Goal: Information Seeking & Learning: Find specific page/section

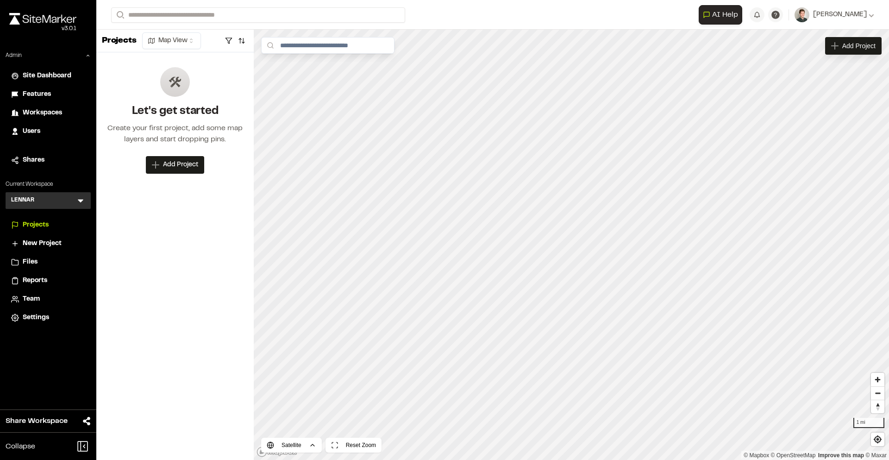
click at [84, 201] on icon at bounding box center [80, 200] width 9 height 9
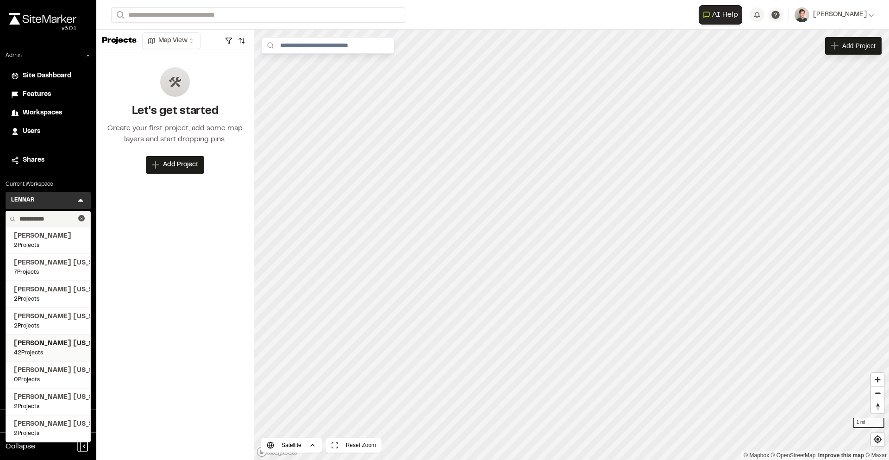
type input "**********"
click at [49, 338] on span "[PERSON_NAME] [US_STATE]" at bounding box center [48, 343] width 69 height 10
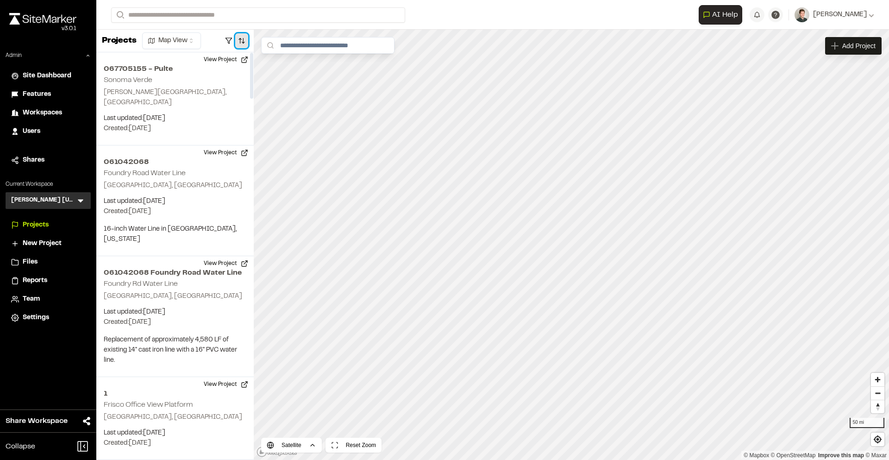
click at [243, 39] on button "button" at bounding box center [241, 40] width 13 height 15
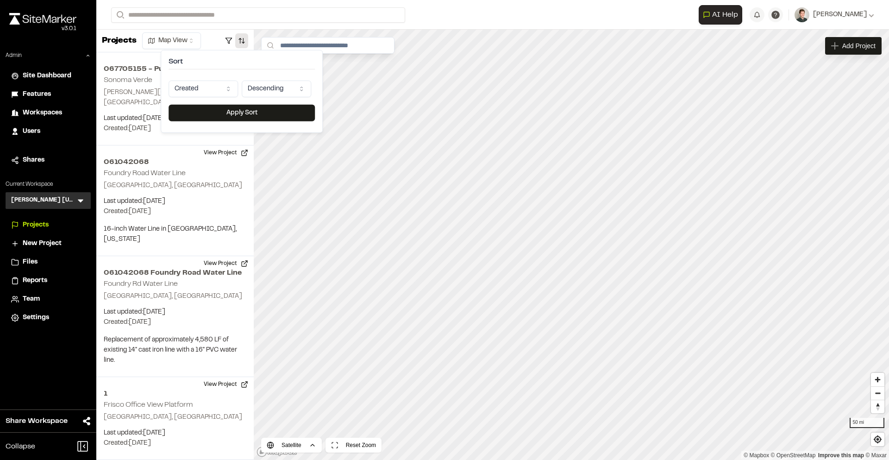
click at [207, 92] on html "Close sidebar v 3.0.1 Admin Site Dashboard Features Workspaces Users Shares Cur…" at bounding box center [444, 230] width 889 height 460
click at [246, 114] on button "Apply Sort" at bounding box center [241, 113] width 146 height 17
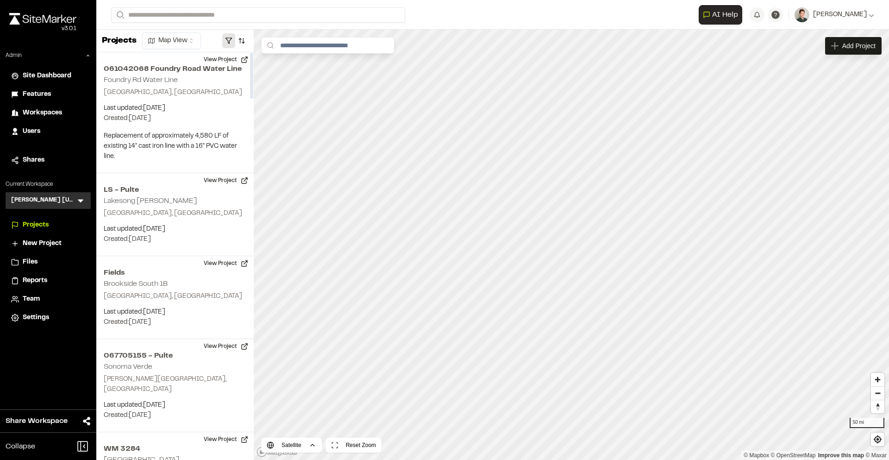
click at [228, 35] on button "button" at bounding box center [228, 40] width 13 height 15
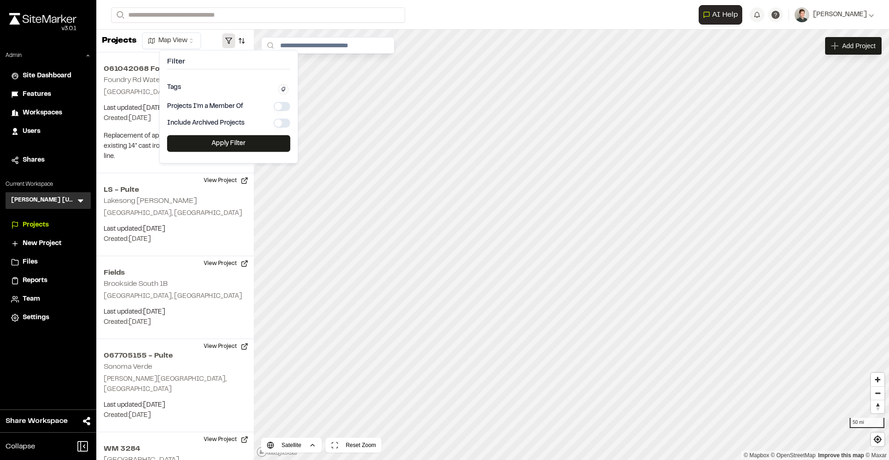
click at [247, 105] on div "Projects I'm a Member Of" at bounding box center [228, 106] width 123 height 9
click at [282, 105] on button "button" at bounding box center [282, 106] width 17 height 9
click at [231, 86] on div "Tags Clear Done" at bounding box center [228, 88] width 123 height 14
click at [260, 66] on h4 "Filter" at bounding box center [228, 64] width 123 height 12
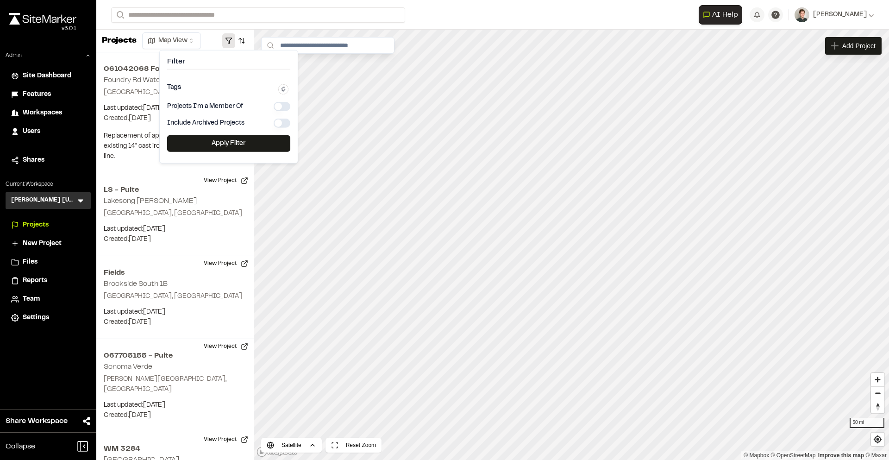
click at [209, 38] on div "Projects Map View" at bounding box center [174, 41] width 157 height 23
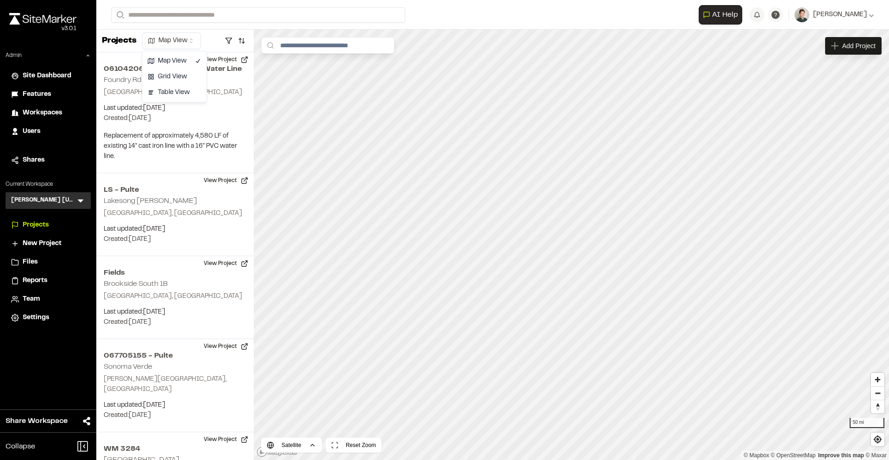
click at [178, 38] on html "Close sidebar v 3.0.1 Admin Site Dashboard Features Workspaces Users Shares Cur…" at bounding box center [444, 230] width 889 height 460
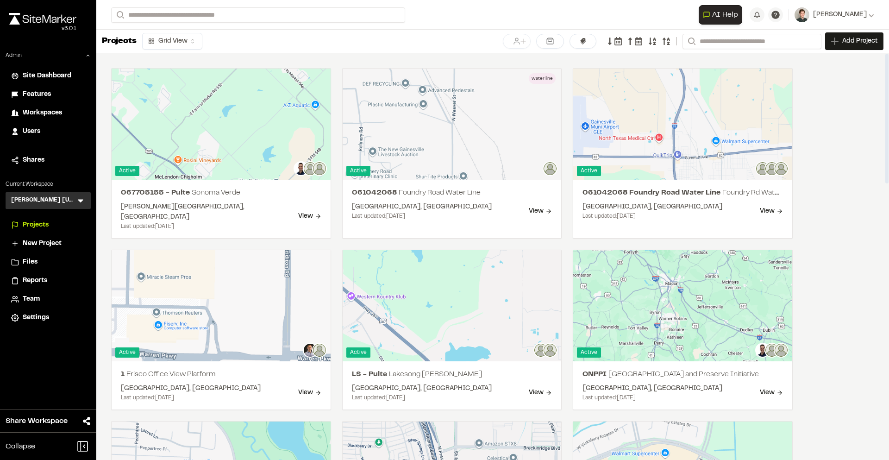
click at [517, 42] on icon at bounding box center [516, 41] width 8 height 8
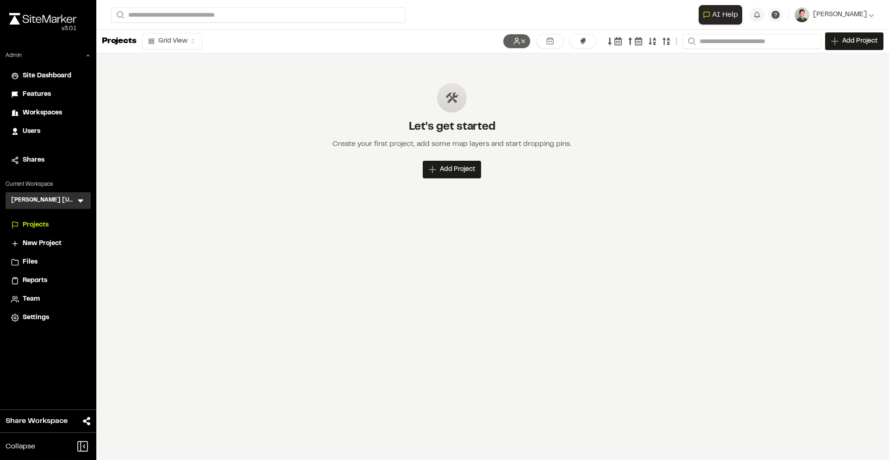
click at [526, 41] on icon at bounding box center [523, 41] width 6 height 6
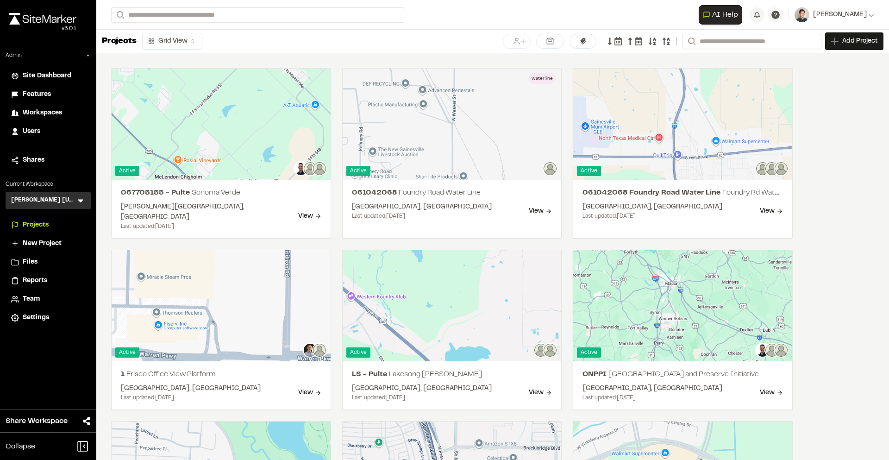
click at [516, 42] on icon at bounding box center [516, 41] width 6 height 6
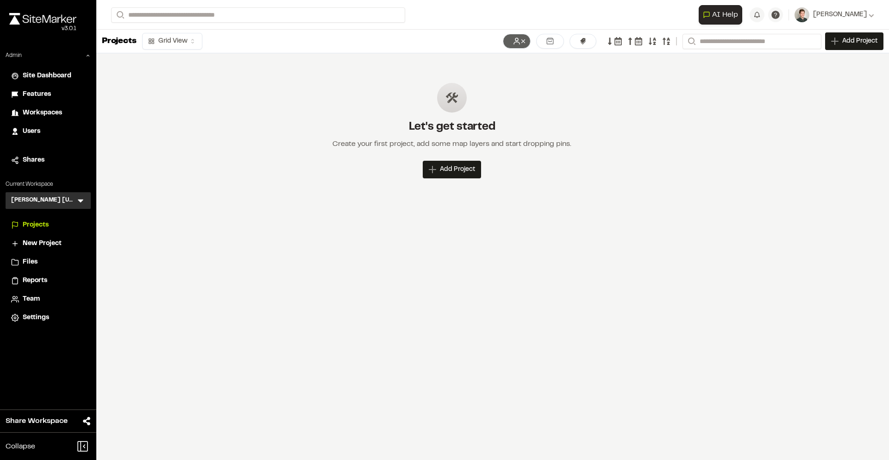
click at [518, 42] on icon at bounding box center [516, 41] width 8 height 8
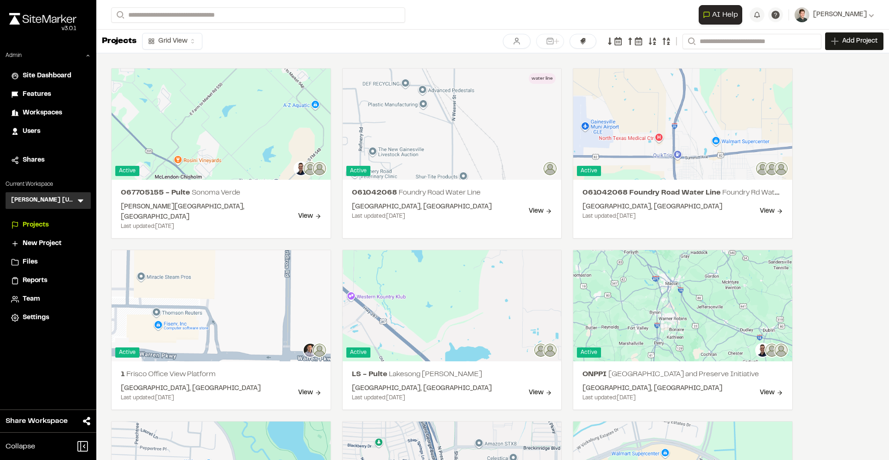
click at [559, 40] on icon at bounding box center [556, 41] width 9 height 9
click at [556, 40] on line at bounding box center [556, 41] width 3 height 3
click at [719, 42] on input "Search" at bounding box center [751, 41] width 139 height 15
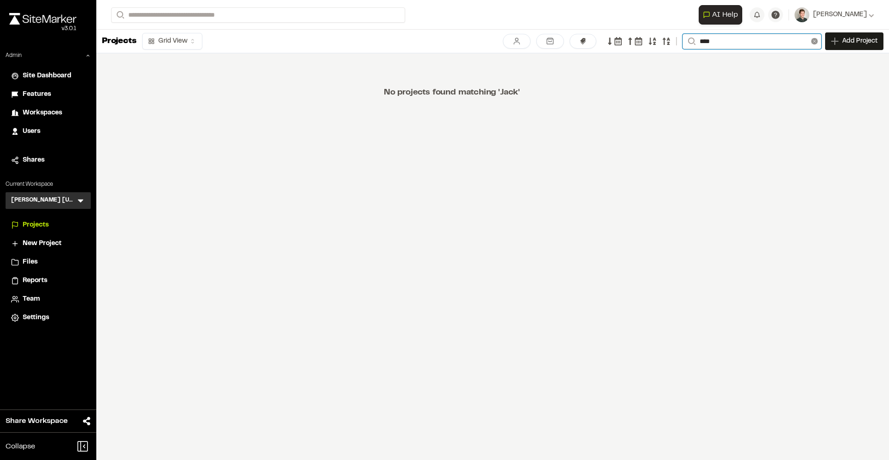
type input "****"
click at [816, 40] on icon at bounding box center [814, 41] width 6 height 6
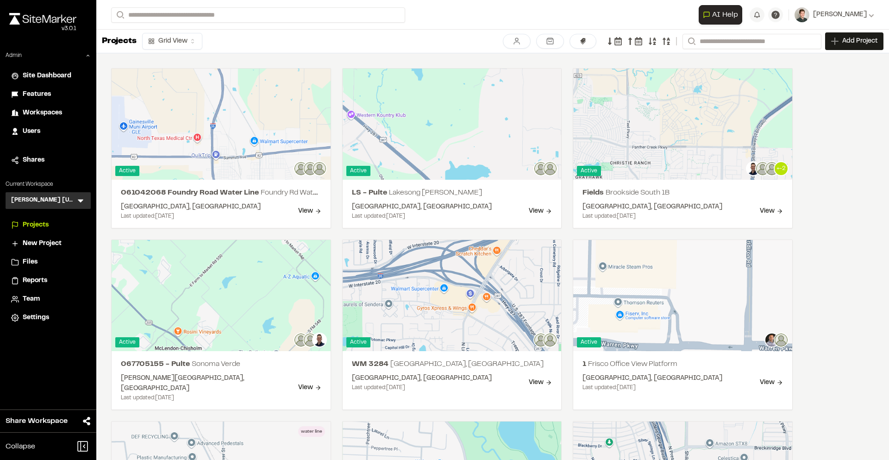
click at [665, 40] on icon at bounding box center [666, 41] width 8 height 8
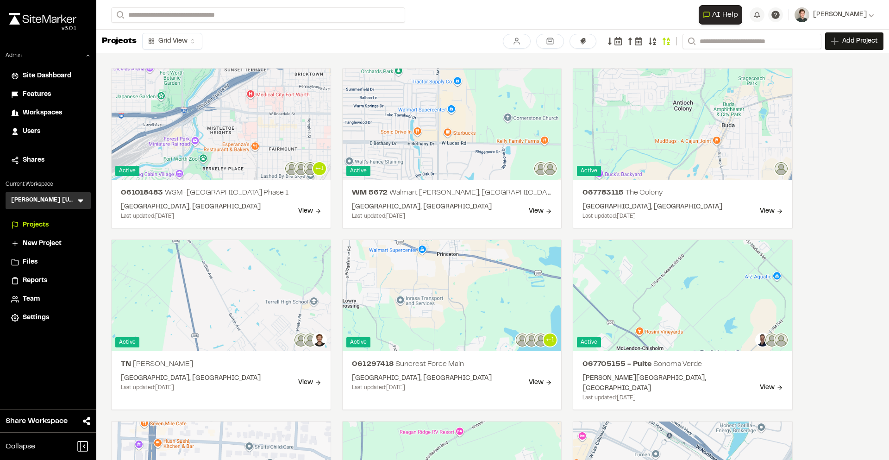
click at [650, 39] on icon at bounding box center [651, 40] width 7 height 7
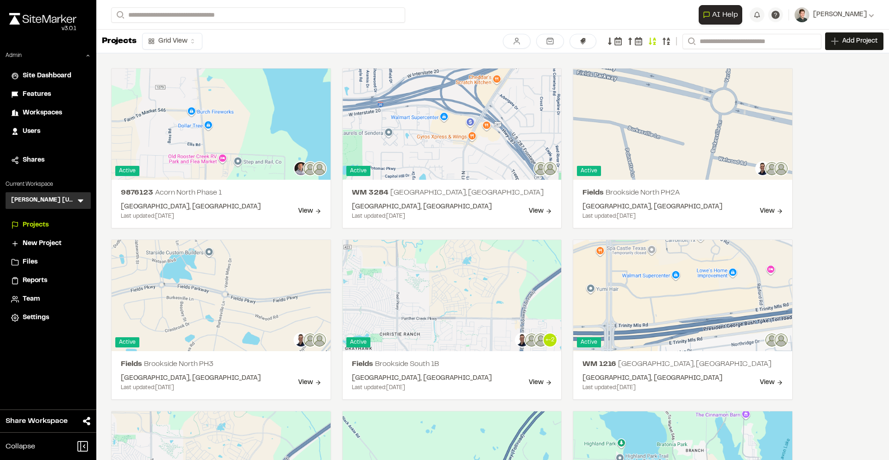
click at [617, 40] on icon at bounding box center [618, 41] width 8 height 8
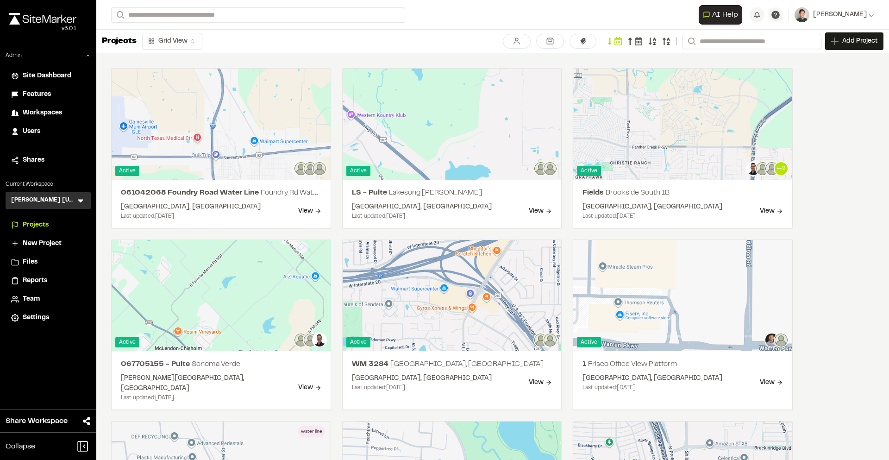
click at [635, 41] on icon at bounding box center [638, 41] width 7 height 8
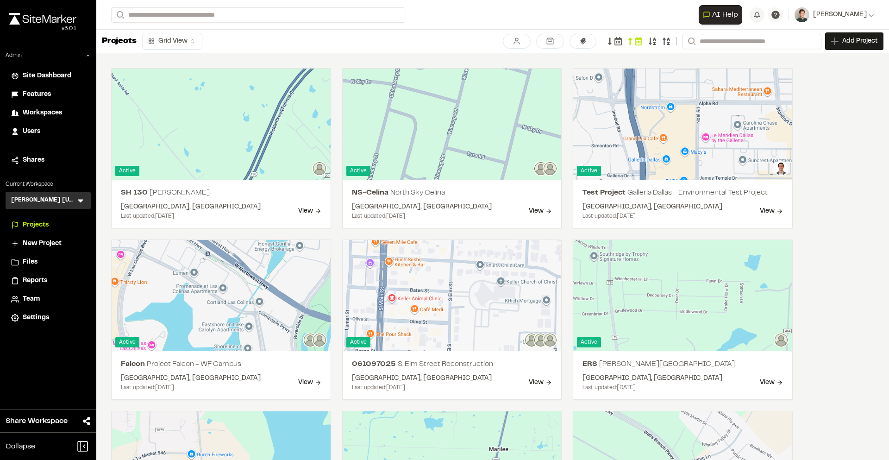
click at [616, 39] on icon at bounding box center [618, 41] width 8 height 8
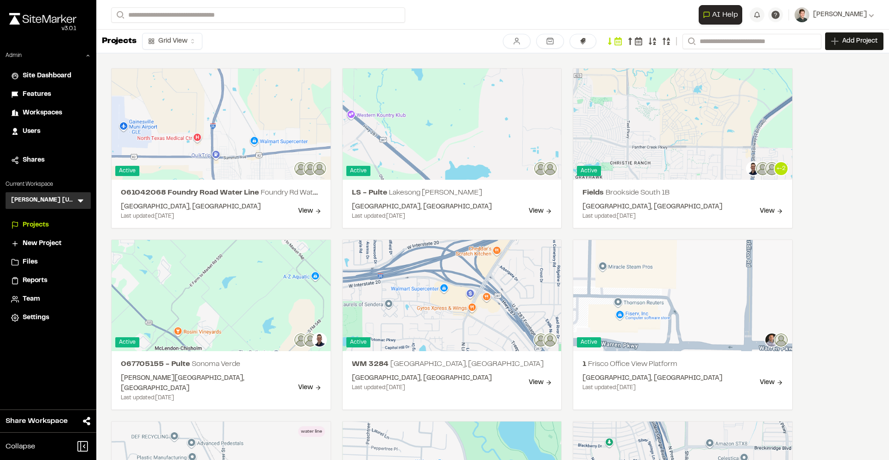
click at [32, 133] on span "Users" at bounding box center [32, 131] width 18 height 10
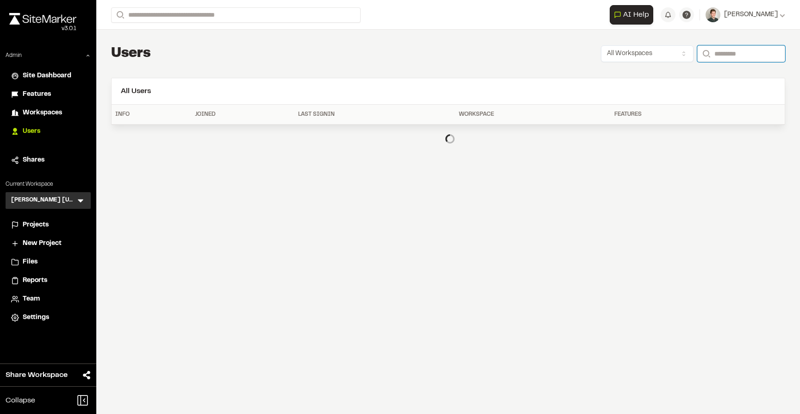
click at [717, 52] on input "Search" at bounding box center [741, 53] width 88 height 17
type input "*"
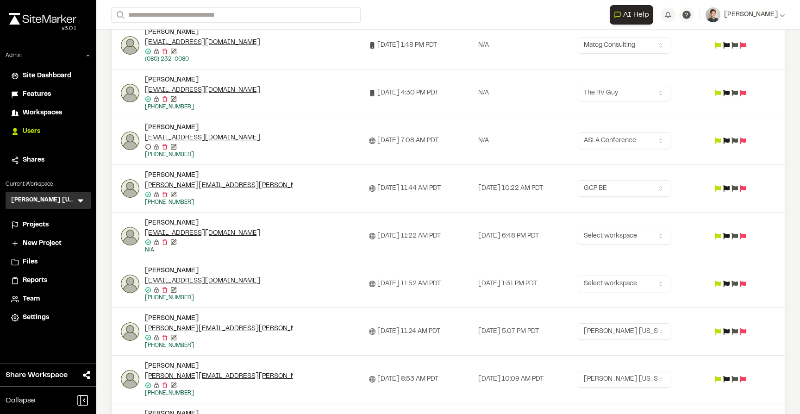
scroll to position [250, 0]
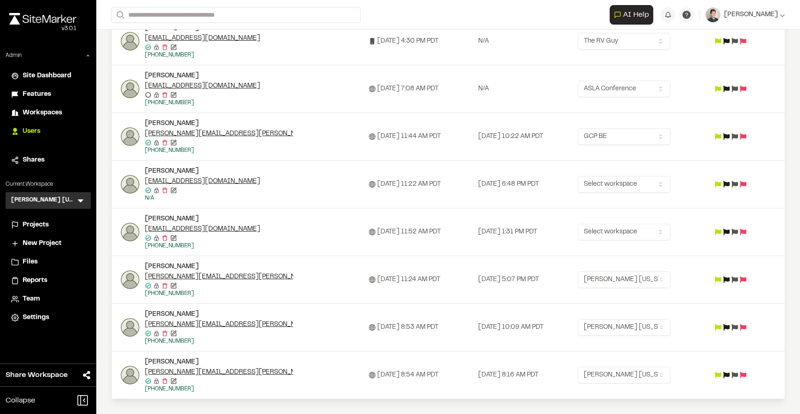
type input "*******"
click at [130, 327] on img at bounding box center [130, 327] width 19 height 19
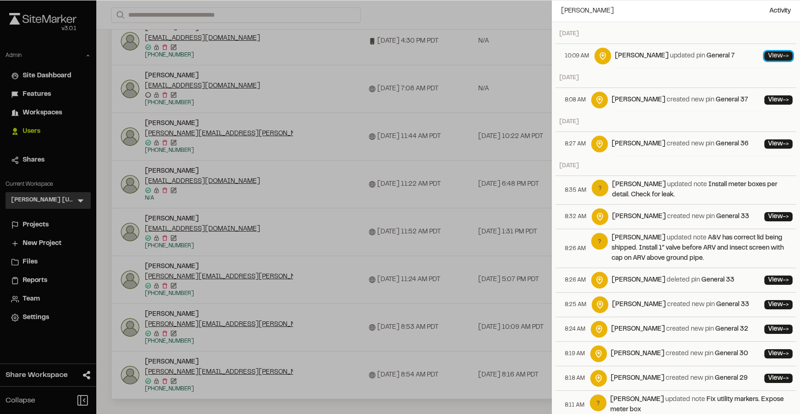
click at [780, 55] on link "View ->" at bounding box center [778, 55] width 28 height 9
click at [773, 52] on link "View ->" at bounding box center [778, 55] width 28 height 9
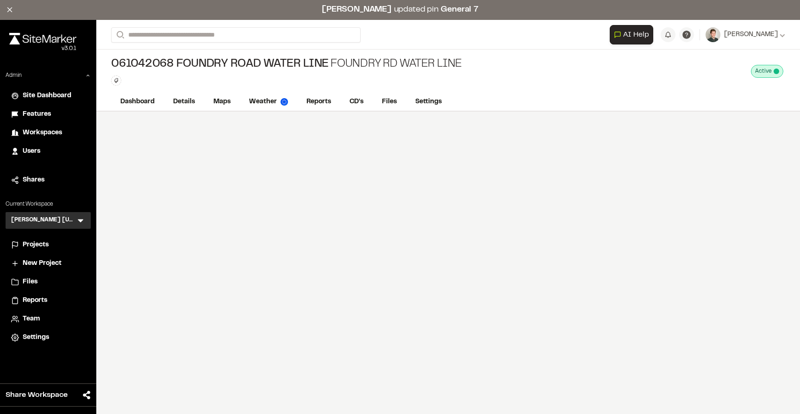
click at [492, 61] on div "061042068 Foundry Road Water Line Foundry Rd Water Line Type Enter or comma to …" at bounding box center [448, 72] width 704 height 44
click at [213, 102] on link "Maps" at bounding box center [222, 103] width 37 height 18
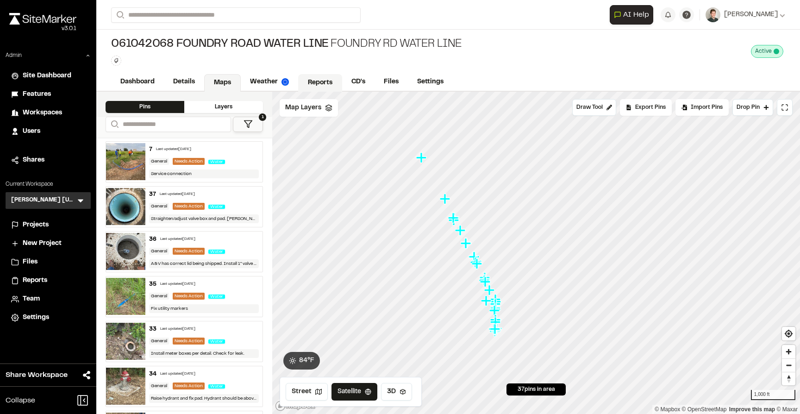
click at [311, 85] on link "Reports" at bounding box center [320, 83] width 44 height 18
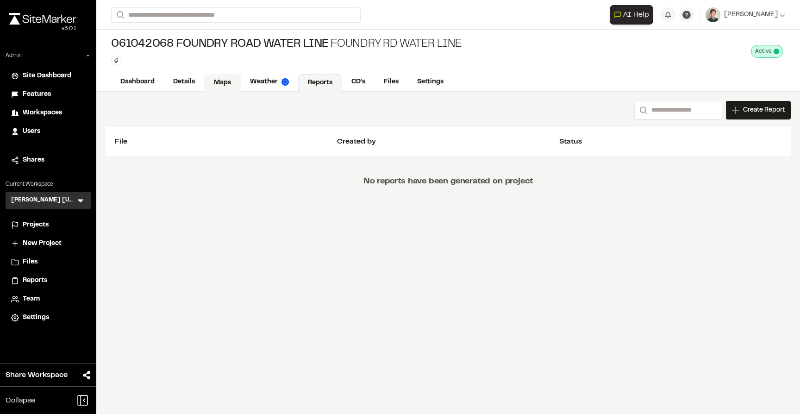
click at [216, 82] on link "Maps" at bounding box center [222, 83] width 37 height 18
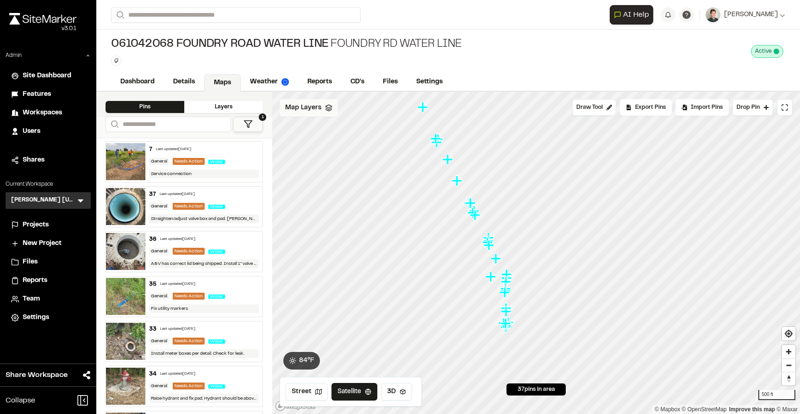
click at [304, 111] on span "Map Layers" at bounding box center [303, 108] width 36 height 10
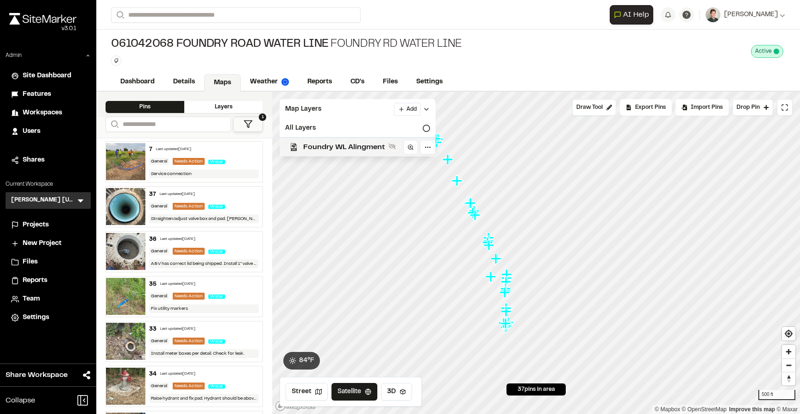
click at [303, 144] on span "Foundry WL Alingment" at bounding box center [343, 147] width 81 height 11
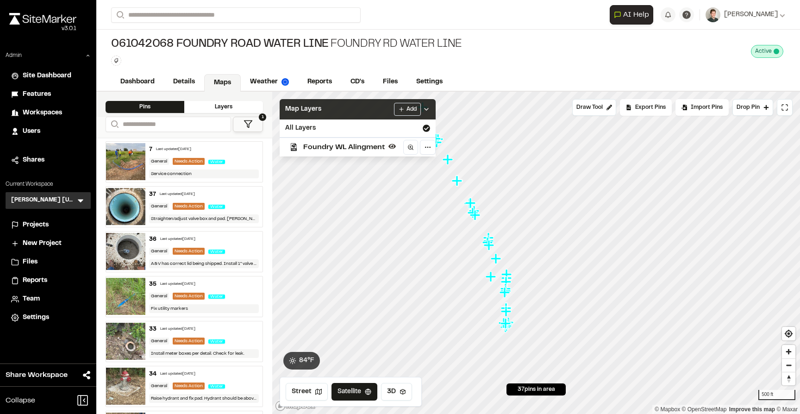
click at [318, 106] on span "Map Layers" at bounding box center [303, 109] width 36 height 10
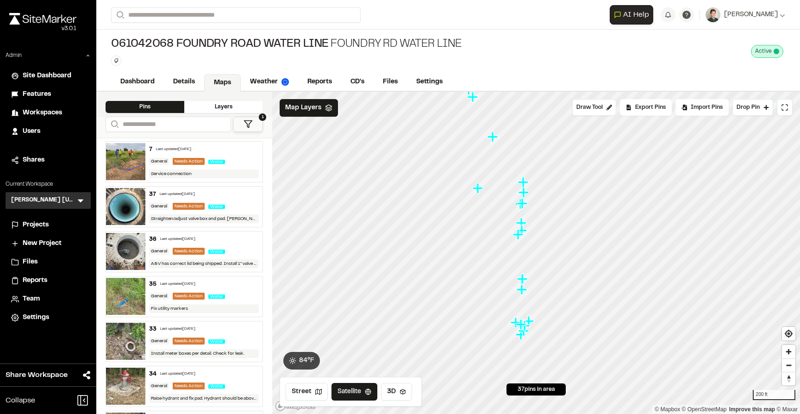
click at [243, 118] on button "1" at bounding box center [248, 124] width 30 height 15
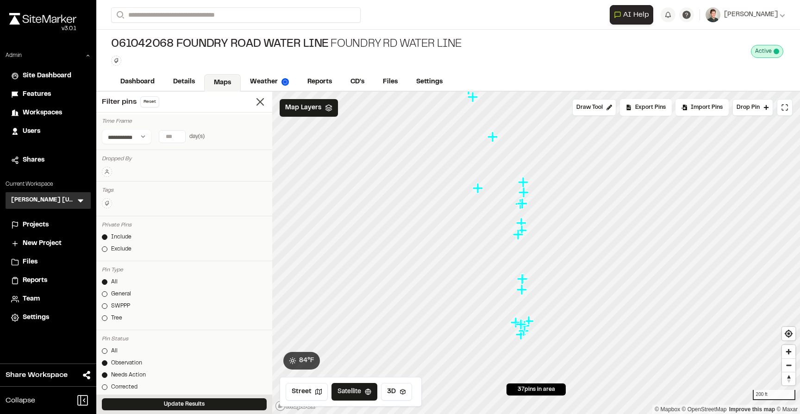
click at [105, 173] on icon at bounding box center [107, 172] width 6 height 6
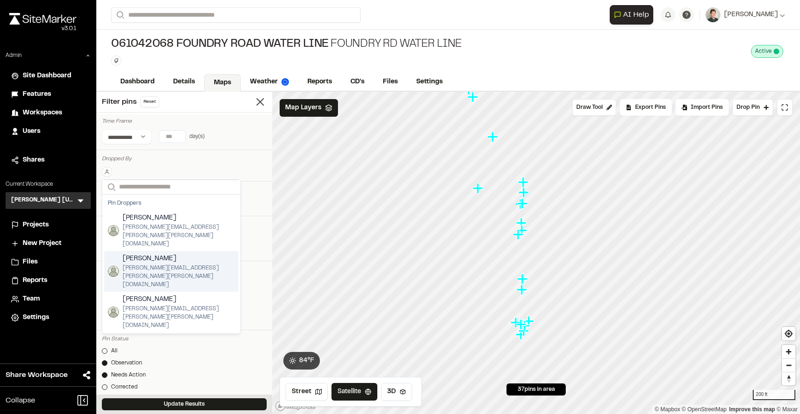
click at [135, 254] on span "[PERSON_NAME]" at bounding box center [179, 259] width 112 height 10
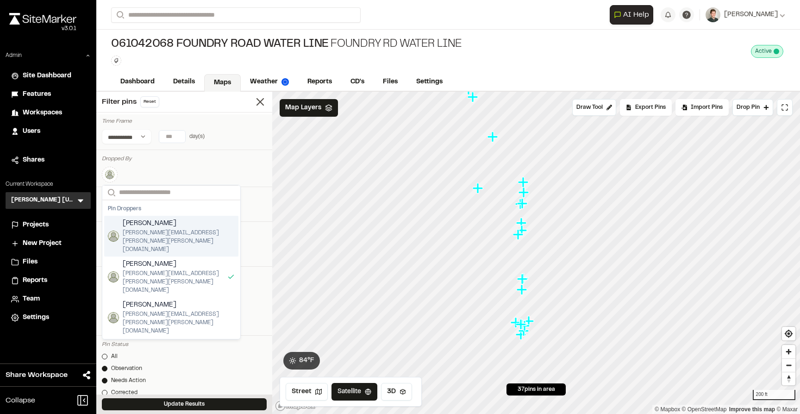
click at [195, 162] on div "Dropped By" at bounding box center [184, 159] width 165 height 8
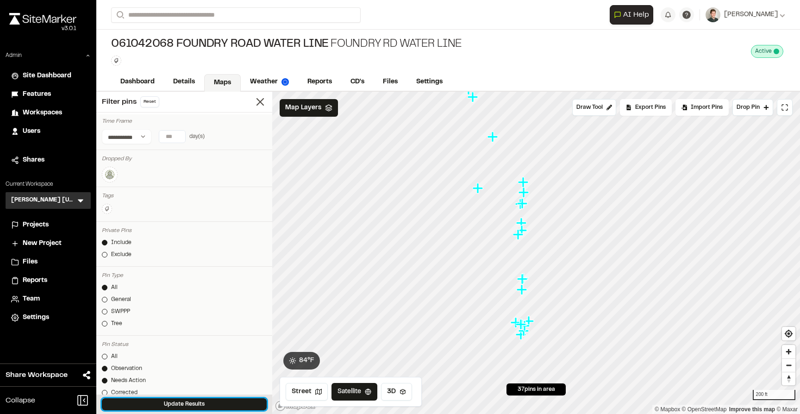
click at [185, 402] on button "Update Results" at bounding box center [184, 404] width 165 height 12
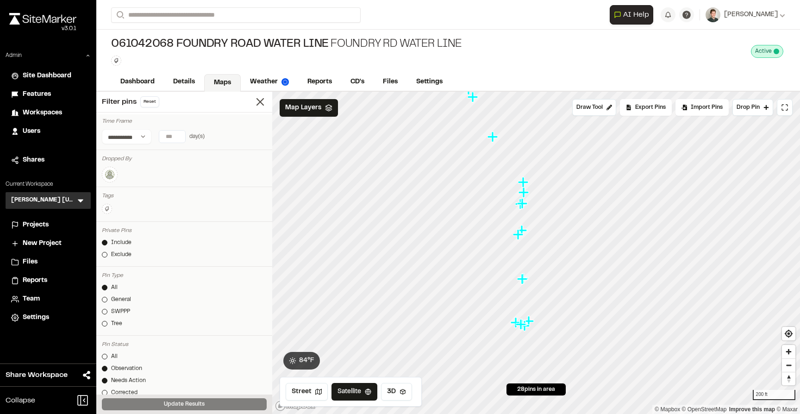
click at [105, 171] on button at bounding box center [110, 175] width 16 height 16
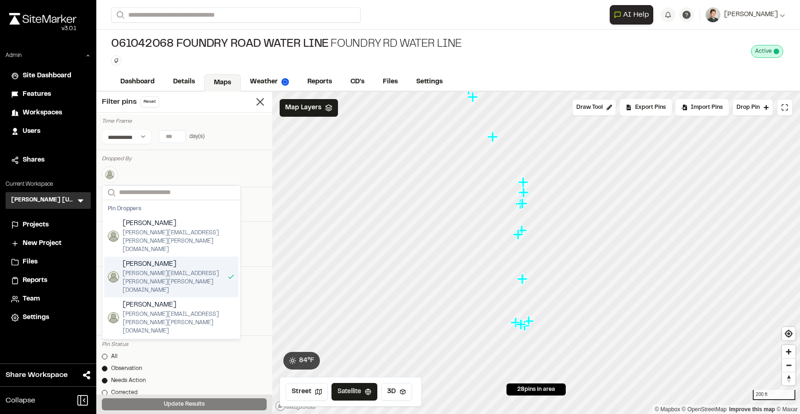
click at [146, 259] on span "[PERSON_NAME]" at bounding box center [173, 264] width 101 height 10
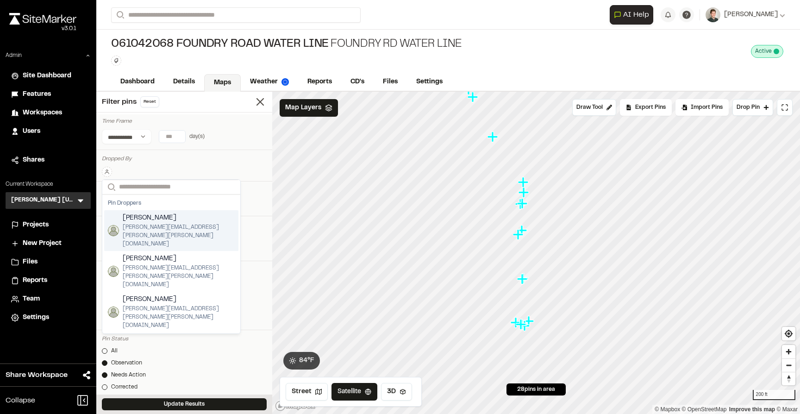
click at [148, 219] on span "[PERSON_NAME]" at bounding box center [179, 218] width 112 height 10
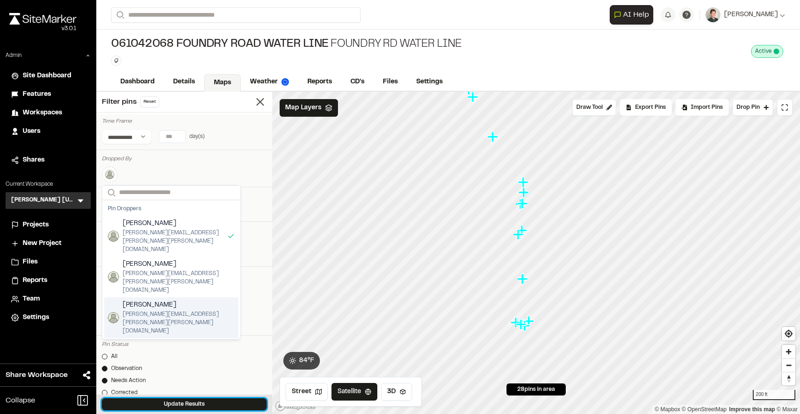
click at [155, 400] on button "Update Results" at bounding box center [184, 404] width 165 height 12
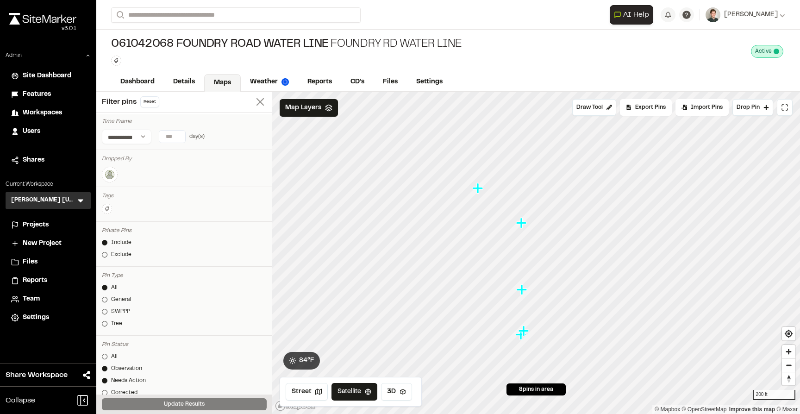
click at [260, 103] on icon at bounding box center [260, 101] width 13 height 13
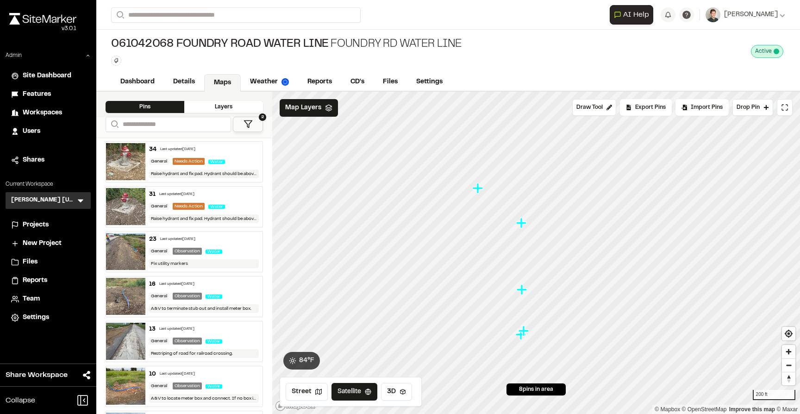
click at [537, 60] on div "061042068 Foundry Road Water Line Foundry Rd Water Line Type Enter or comma to …" at bounding box center [448, 52] width 704 height 44
click at [177, 78] on link "Details" at bounding box center [184, 83] width 41 height 18
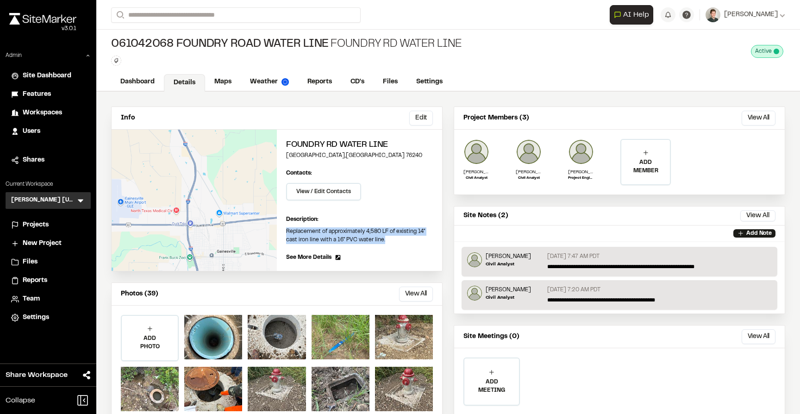
drag, startPoint x: 396, startPoint y: 239, endPoint x: 281, endPoint y: 232, distance: 115.5
click at [281, 232] on div "Foundry Rd Water Line Gainesville , TX 76240 Edit Contacts: View / Edit Contact…" at bounding box center [359, 200] width 165 height 141
copy p "Replacement of approximately 4,580 LF of existing 14" cast iron line with a 16"…"
click at [79, 199] on icon at bounding box center [80, 200] width 9 height 9
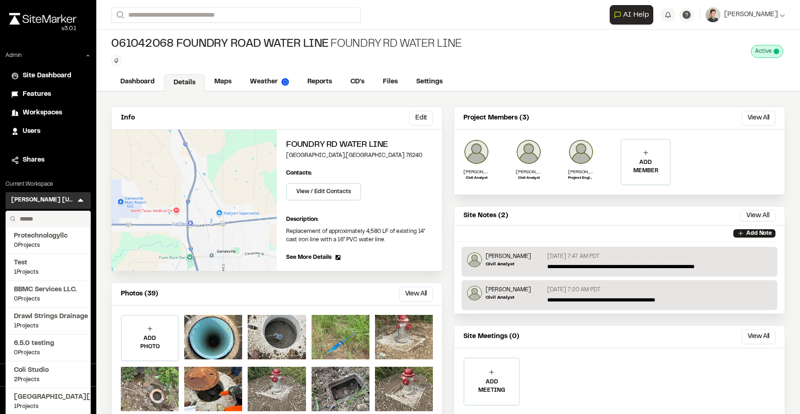
click at [40, 219] on input "text" at bounding box center [51, 219] width 70 height 16
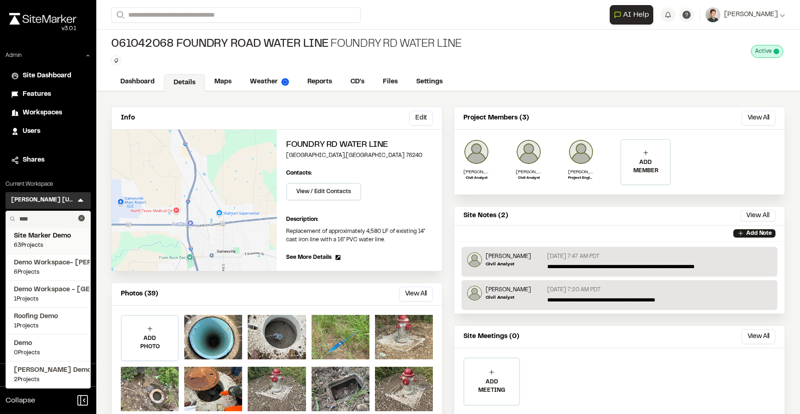
type input "****"
click at [40, 235] on span "Site Marker Demo" at bounding box center [48, 236] width 69 height 10
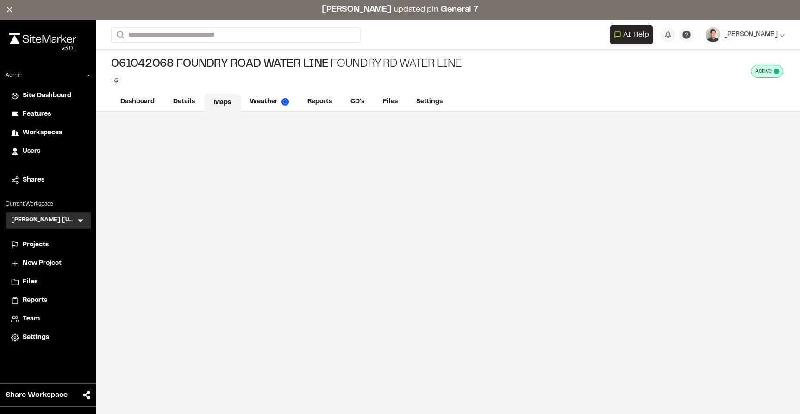
click at [224, 103] on link "Maps" at bounding box center [222, 103] width 37 height 18
